Goal: Check status: Check status

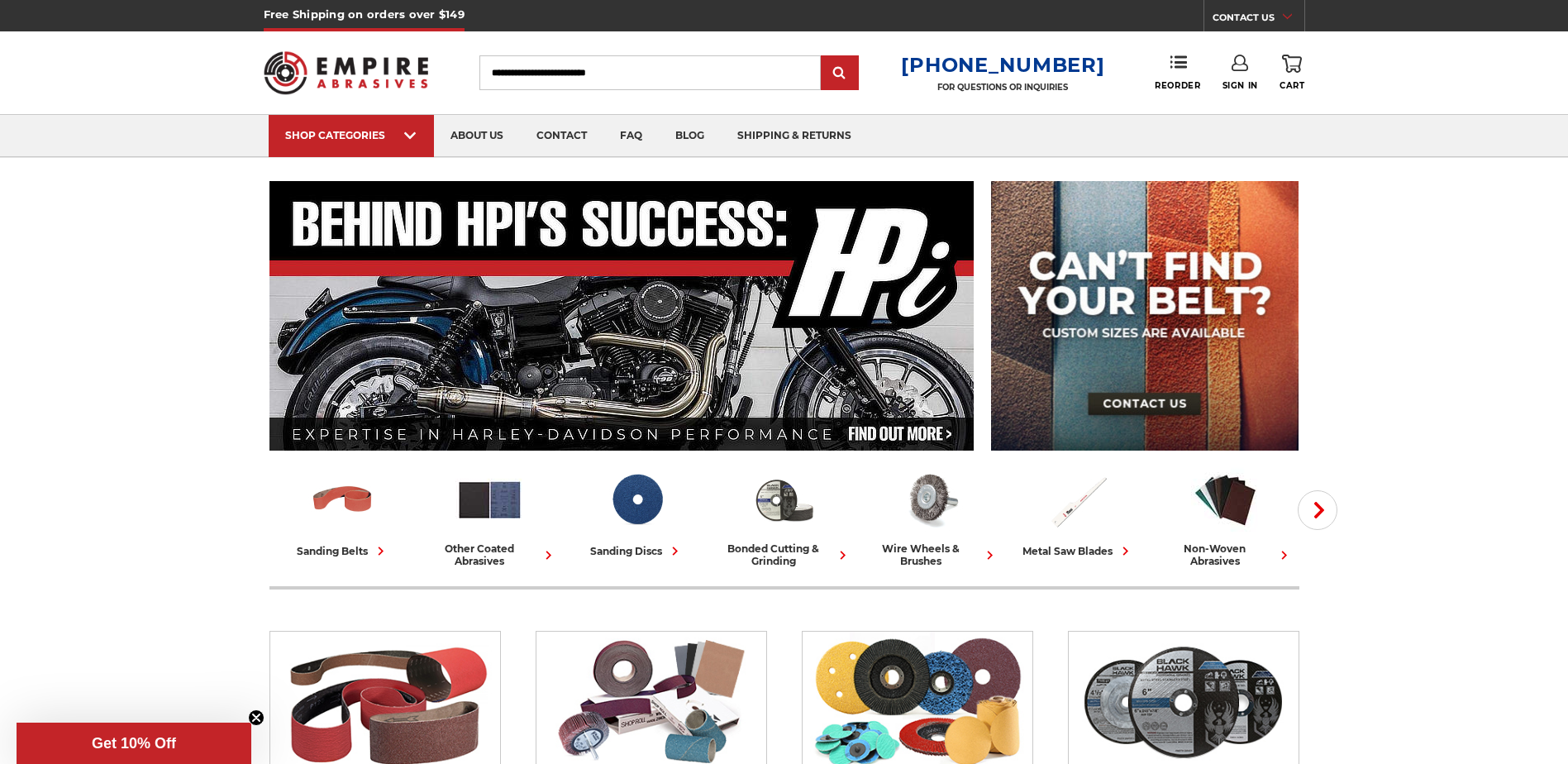
click at [1243, 77] on link "Sign In" at bounding box center [1240, 72] width 36 height 37
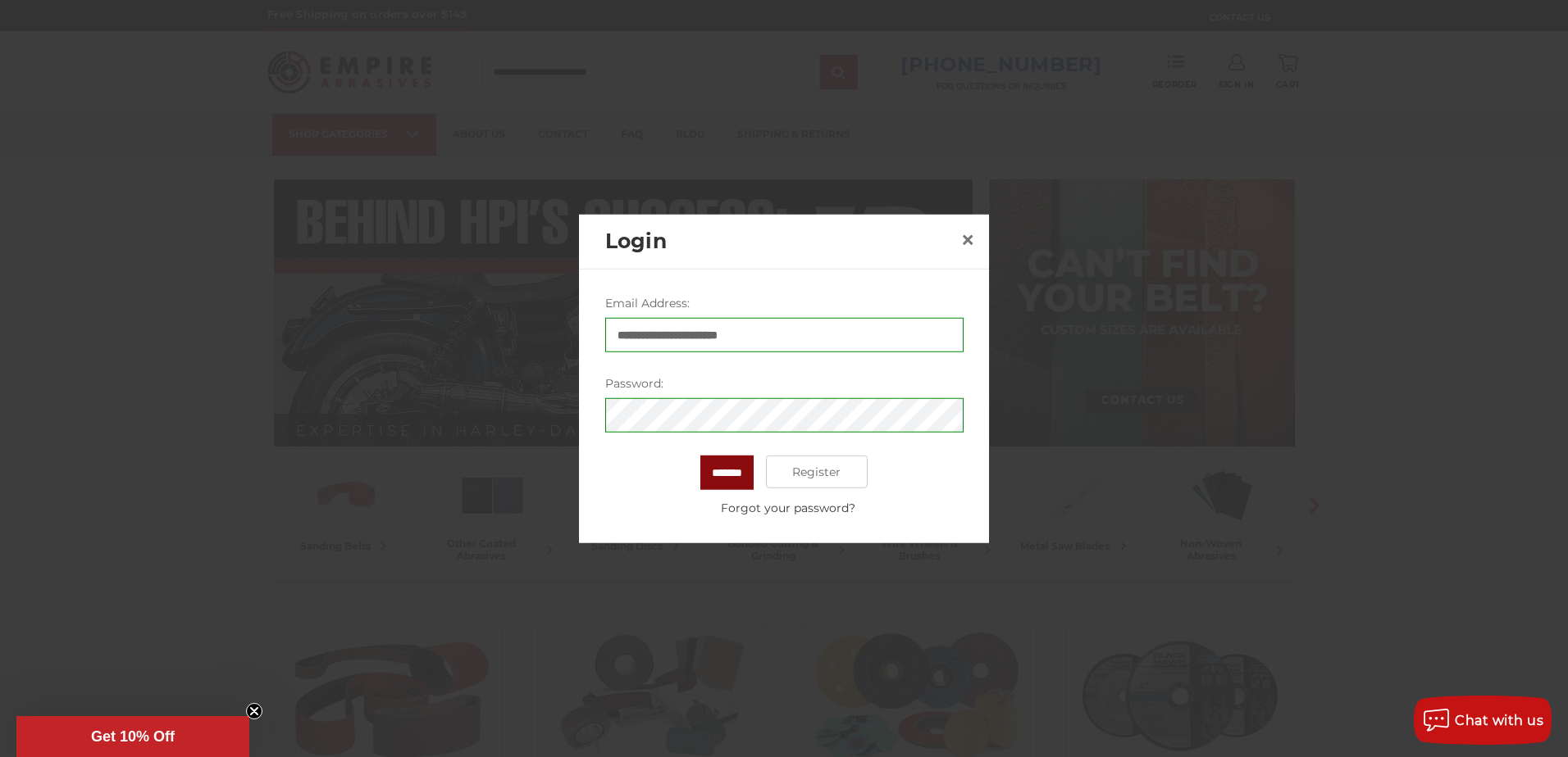
click at [741, 463] on input "*******" at bounding box center [726, 473] width 53 height 35
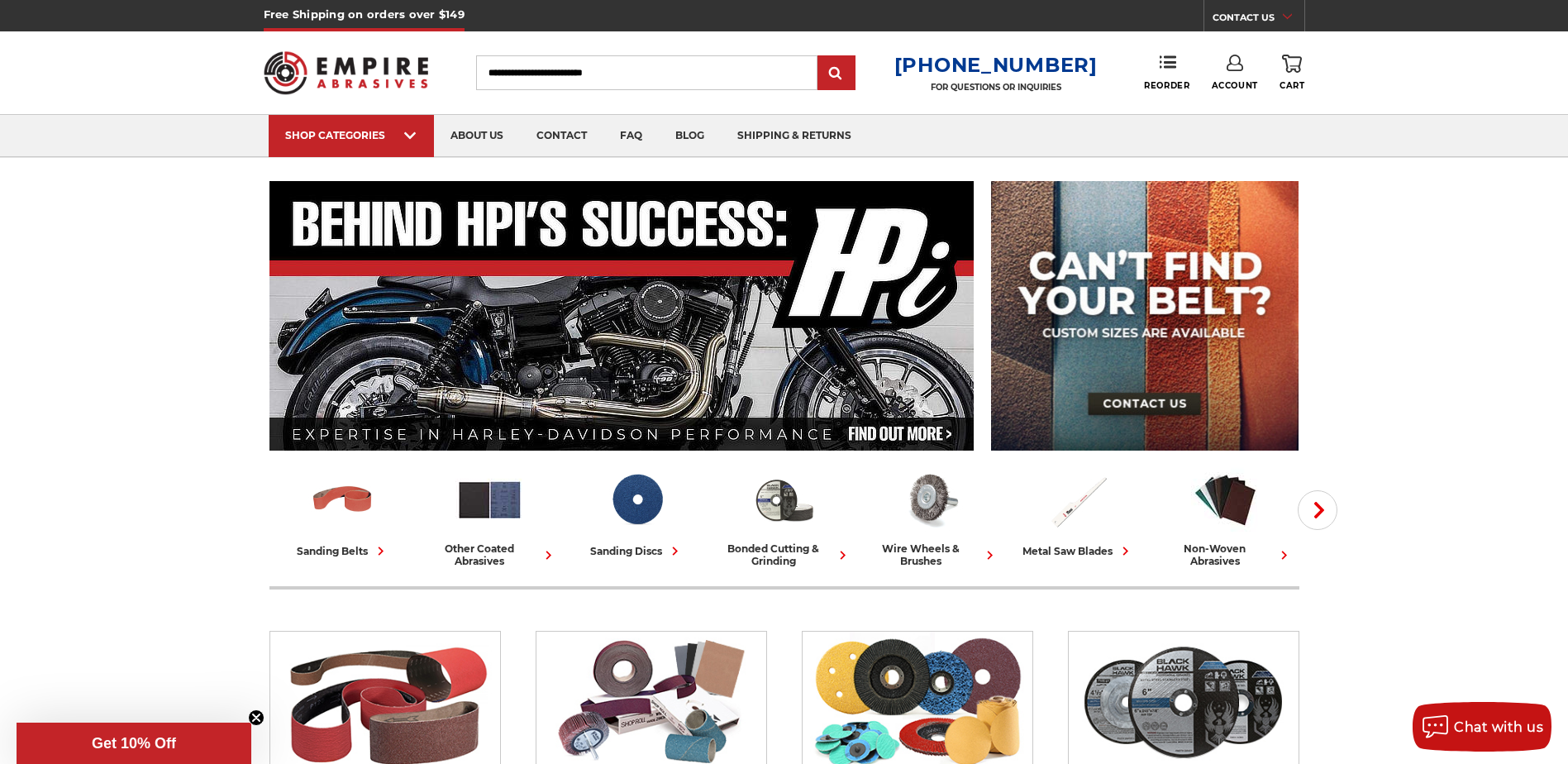
click at [1235, 75] on link "Account" at bounding box center [1235, 72] width 46 height 37
click at [1238, 100] on link "Account" at bounding box center [1234, 107] width 118 height 32
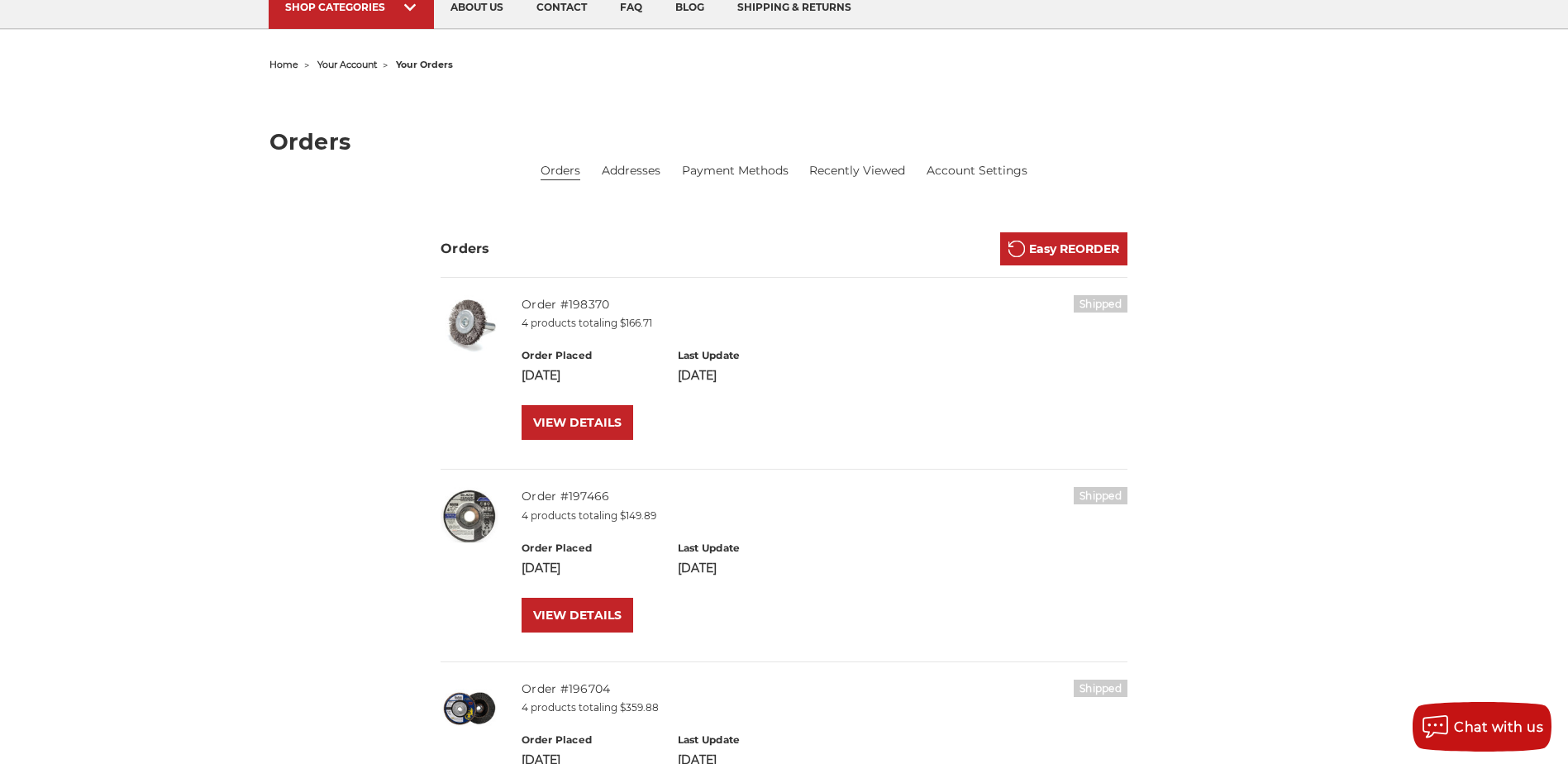
scroll to position [165, 0]
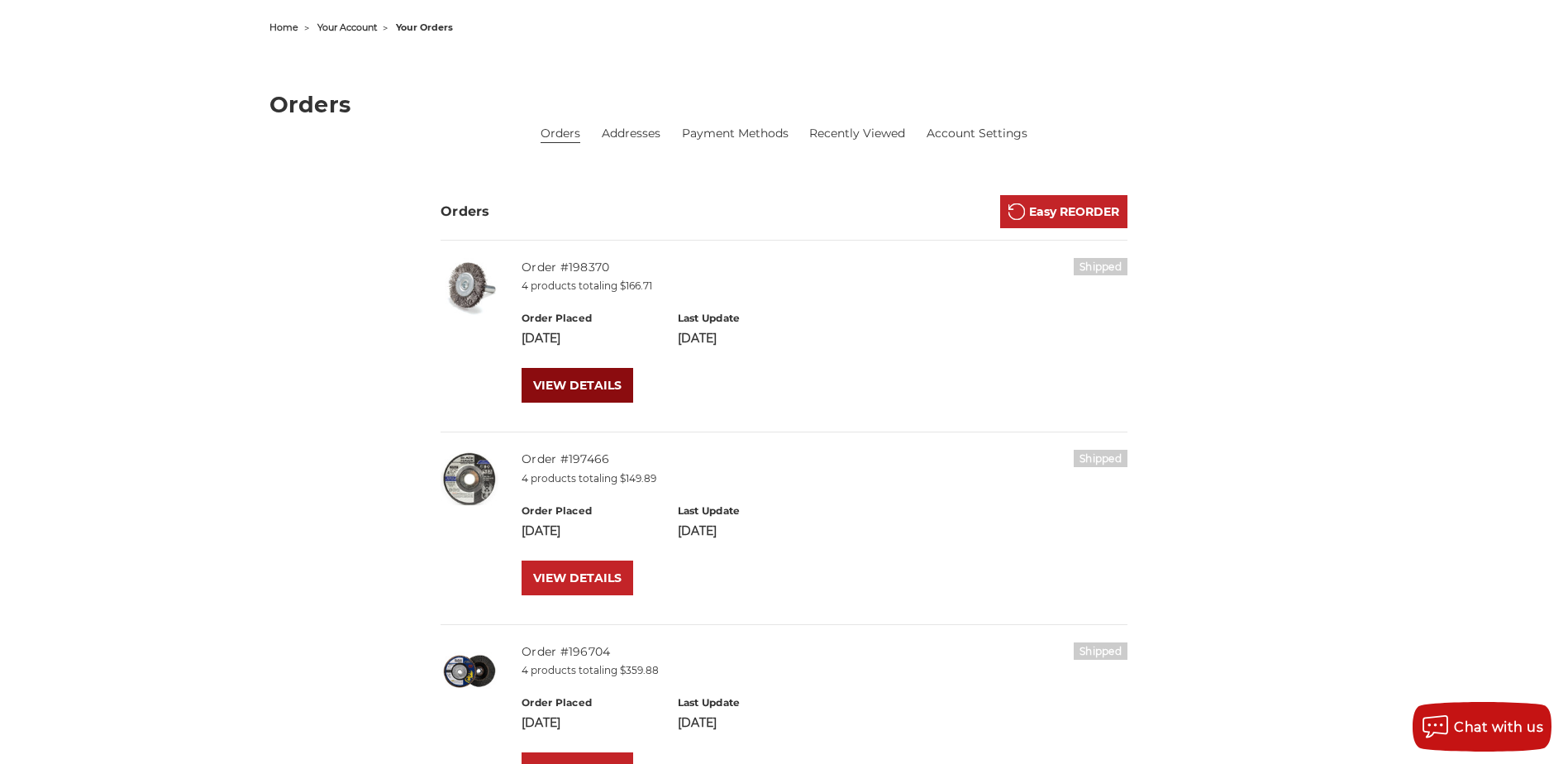
click at [577, 390] on link "VIEW DETAILS" at bounding box center [577, 385] width 112 height 35
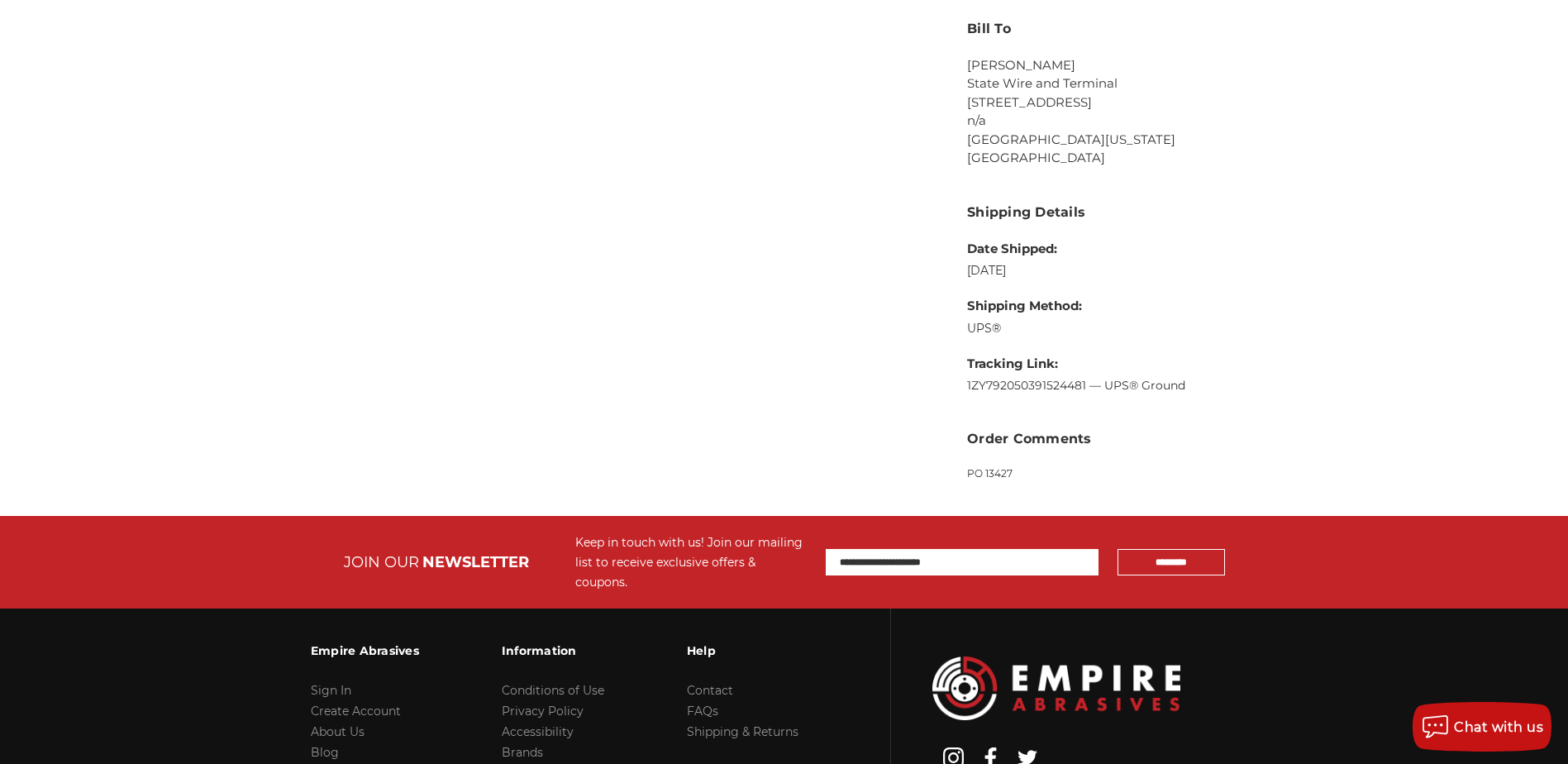
scroll to position [992, 0]
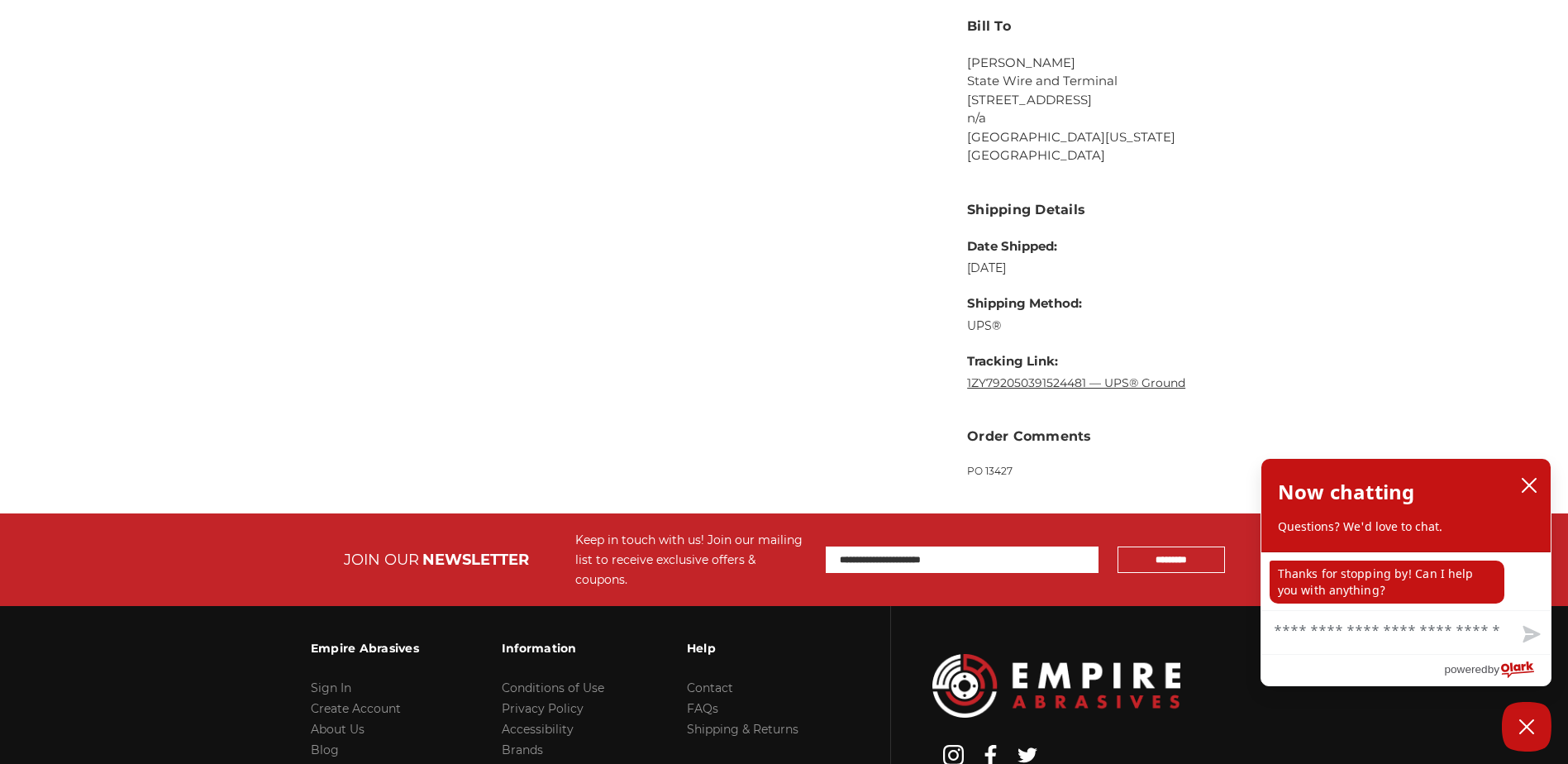
drag, startPoint x: 959, startPoint y: 382, endPoint x: 1086, endPoint y: 386, distance: 127.1
copy link "1ZY792050391524481"
click at [1097, 373] on dl "Date Shipped: Aug 14th 2025 Shipping Method: UPS® Tracking Link: 1ZY79205039152…" at bounding box center [1076, 315] width 218 height 155
click at [1107, 384] on link "1ZY792050391524481 — UPS® Ground" at bounding box center [1076, 382] width 218 height 14
